Goal: Leave review/rating: Leave review/rating

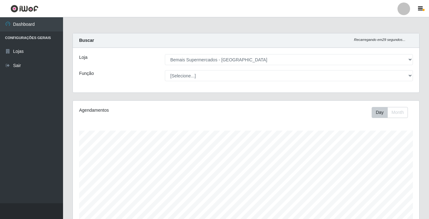
select select "250"
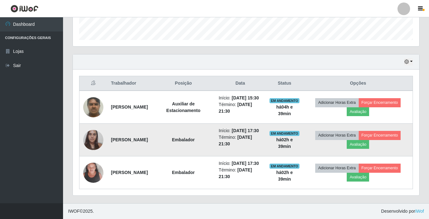
scroll to position [131, 346]
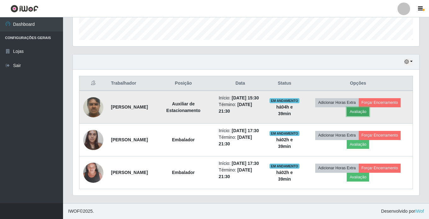
click at [358, 107] on button "Avaliação" at bounding box center [358, 111] width 22 height 9
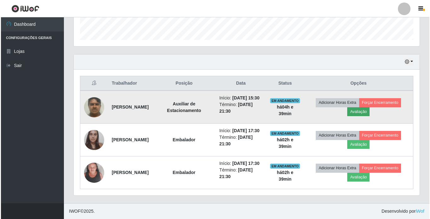
scroll to position [131, 343]
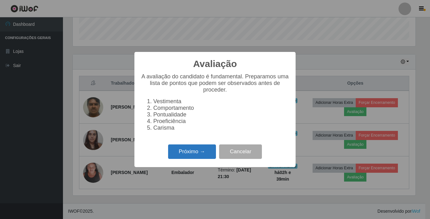
click at [190, 152] on button "Próximo →" at bounding box center [192, 152] width 48 height 15
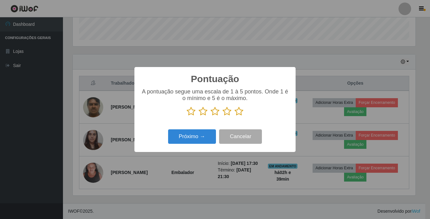
scroll to position [314922, 314710]
click at [228, 116] on icon at bounding box center [227, 111] width 9 height 9
click at [223, 116] on input "radio" at bounding box center [223, 116] width 0 height 0
click at [205, 141] on button "Próximo →" at bounding box center [192, 136] width 48 height 15
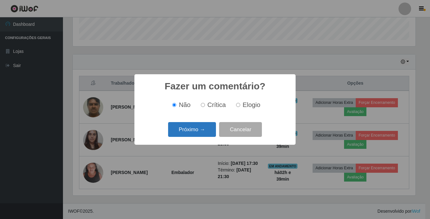
click at [205, 134] on button "Próximo →" at bounding box center [192, 129] width 48 height 15
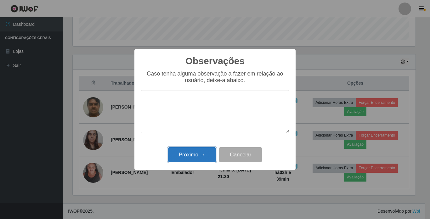
click at [203, 151] on button "Próximo →" at bounding box center [192, 154] width 48 height 15
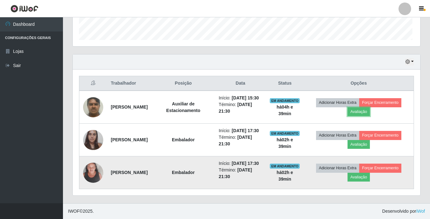
scroll to position [131, 346]
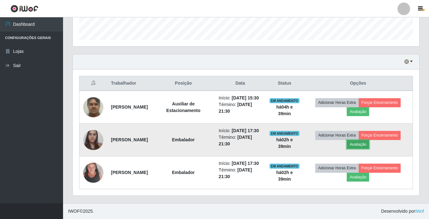
click at [361, 140] on button "Avaliação" at bounding box center [358, 144] width 22 height 9
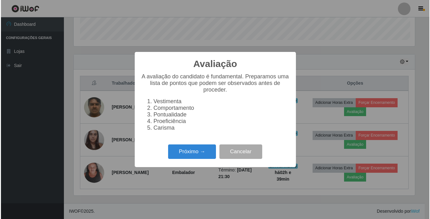
scroll to position [131, 343]
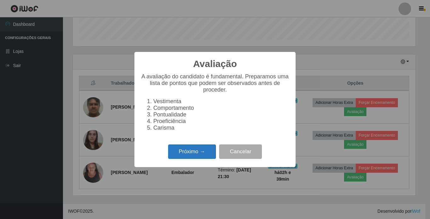
click at [194, 156] on button "Próximo →" at bounding box center [192, 152] width 48 height 15
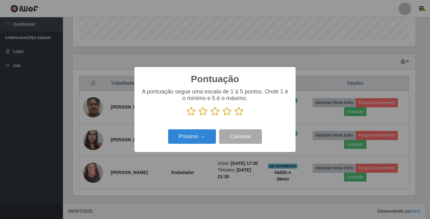
scroll to position [314922, 314710]
drag, startPoint x: 213, startPoint y: 114, endPoint x: 197, endPoint y: 134, distance: 25.5
click at [210, 121] on div "A pontuação segue uma escala de 1 à 5 pontos. Onde 1 é o mínimo e 5 é o máximo." at bounding box center [215, 105] width 149 height 33
click at [197, 134] on button "Próximo →" at bounding box center [192, 136] width 48 height 15
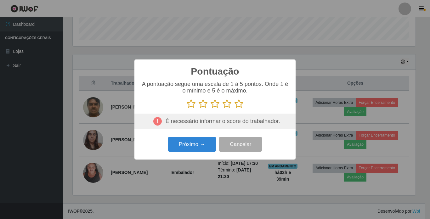
click at [213, 105] on icon at bounding box center [215, 103] width 9 height 9
click at [211, 109] on input "radio" at bounding box center [211, 109] width 0 height 0
click at [206, 148] on button "Próximo →" at bounding box center [192, 144] width 48 height 15
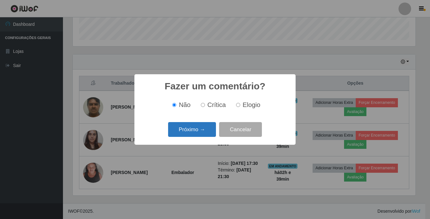
click at [208, 134] on button "Próximo →" at bounding box center [192, 129] width 48 height 15
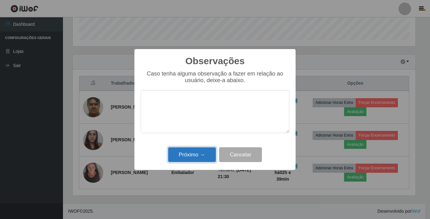
click at [204, 160] on button "Próximo →" at bounding box center [192, 154] width 48 height 15
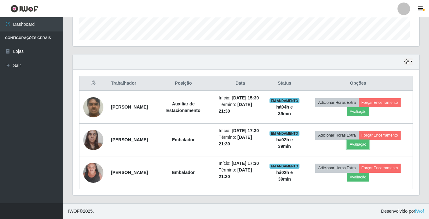
scroll to position [131, 346]
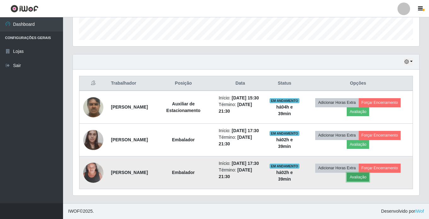
click at [357, 176] on button "Avaliação" at bounding box center [358, 177] width 22 height 9
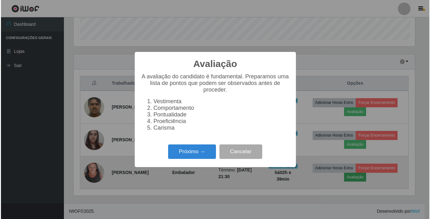
scroll to position [131, 343]
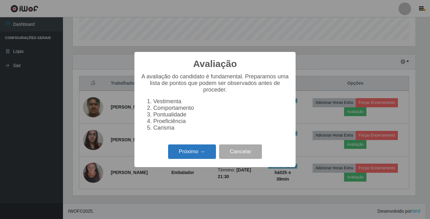
click at [203, 153] on button "Próximo →" at bounding box center [192, 152] width 48 height 15
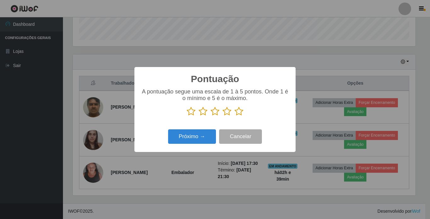
click at [214, 114] on icon at bounding box center [215, 111] width 9 height 9
click at [211, 116] on input "radio" at bounding box center [211, 116] width 0 height 0
click at [195, 140] on button "Próximo →" at bounding box center [192, 136] width 48 height 15
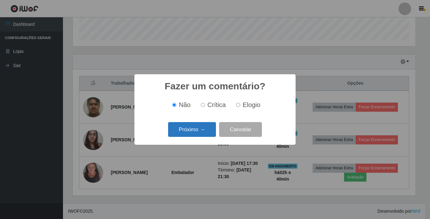
click at [201, 132] on button "Próximo →" at bounding box center [192, 129] width 48 height 15
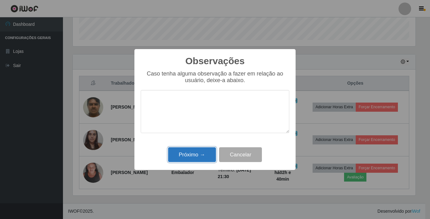
click at [205, 155] on button "Próximo →" at bounding box center [192, 154] width 48 height 15
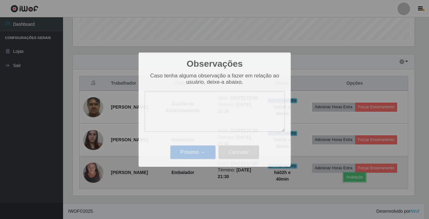
scroll to position [131, 346]
